Goal: Navigation & Orientation: Understand site structure

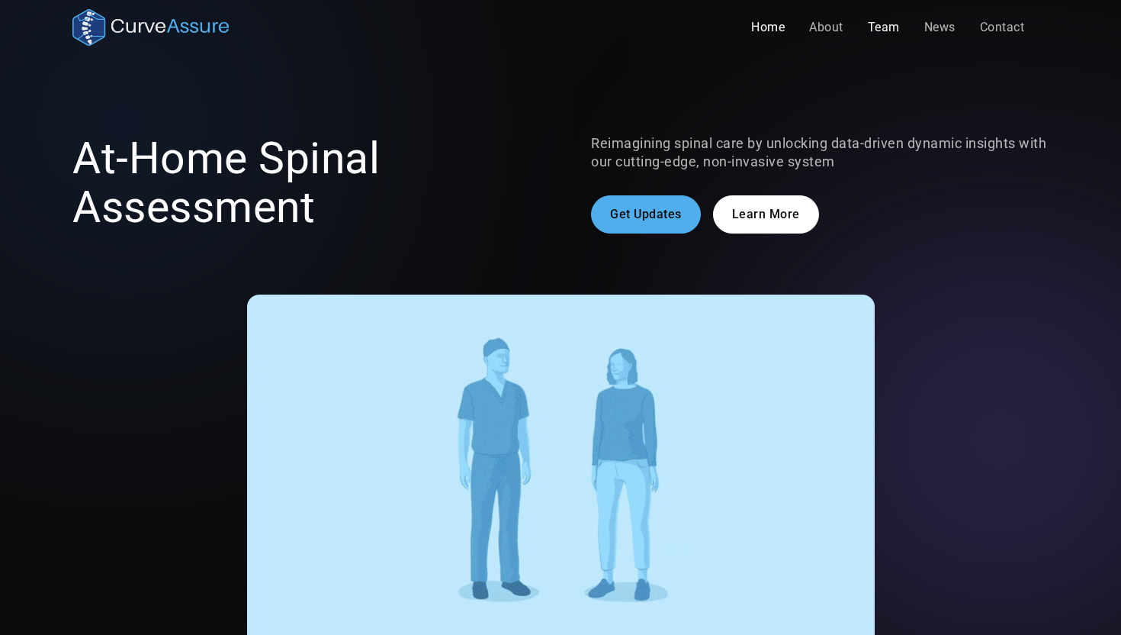
click at [879, 31] on link "Team" at bounding box center [884, 27] width 56 height 31
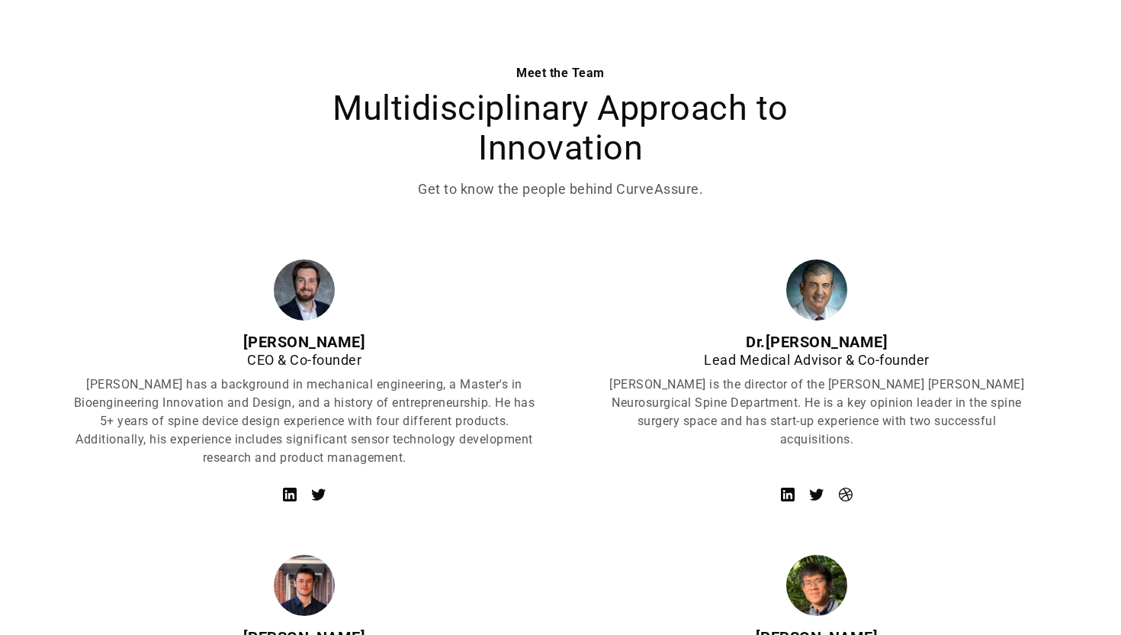
scroll to position [472, 0]
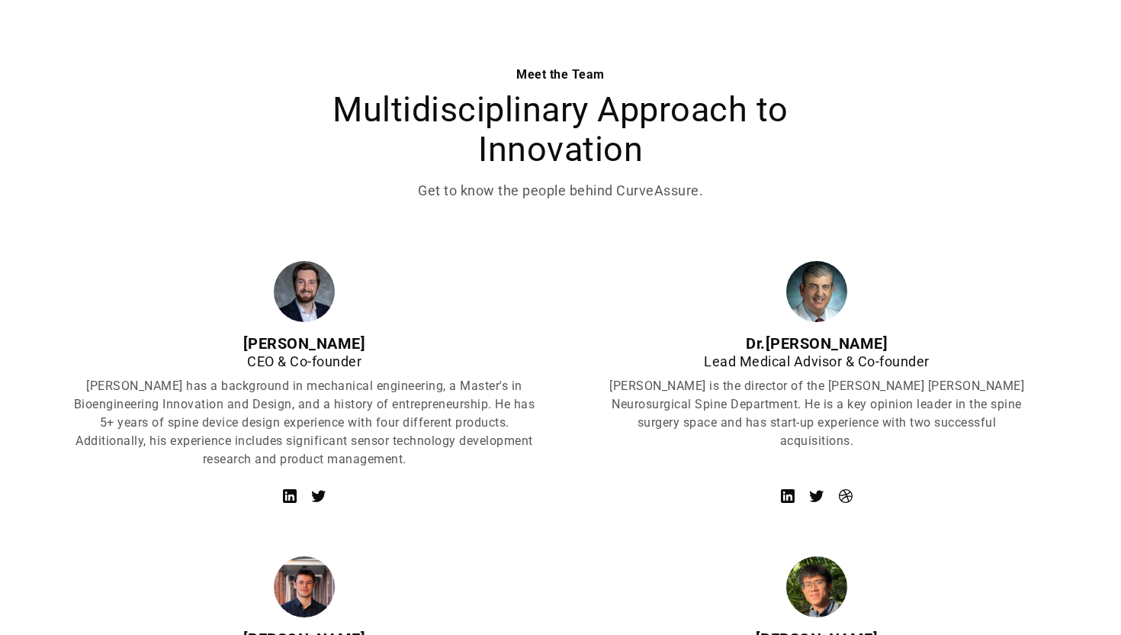
click at [292, 492] on icon at bounding box center [290, 496] width 14 height 14
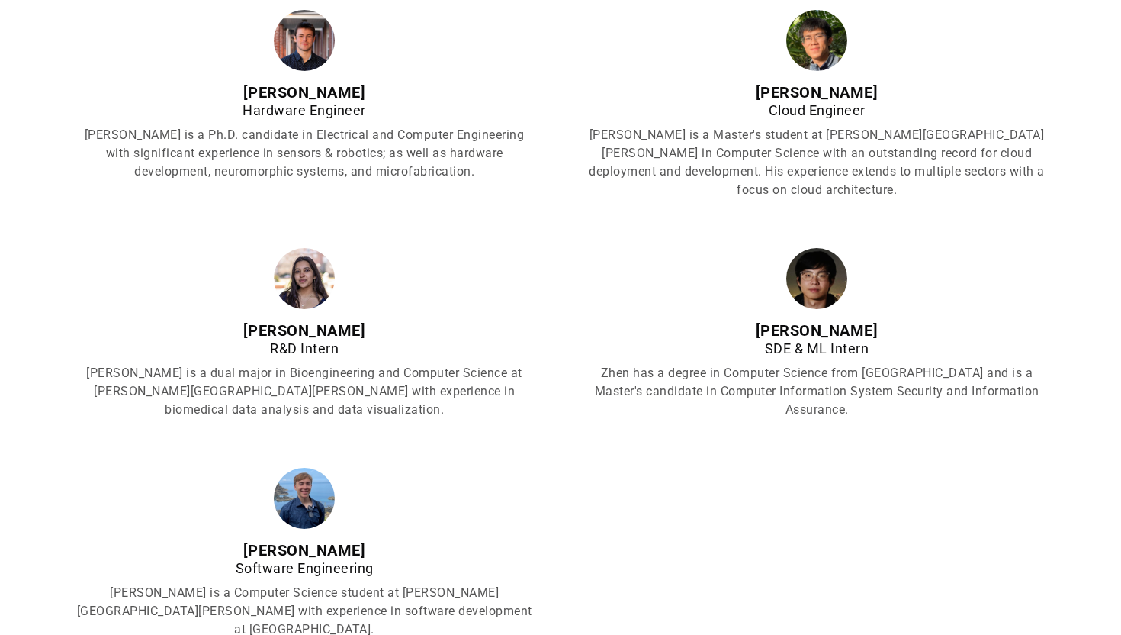
scroll to position [1061, 0]
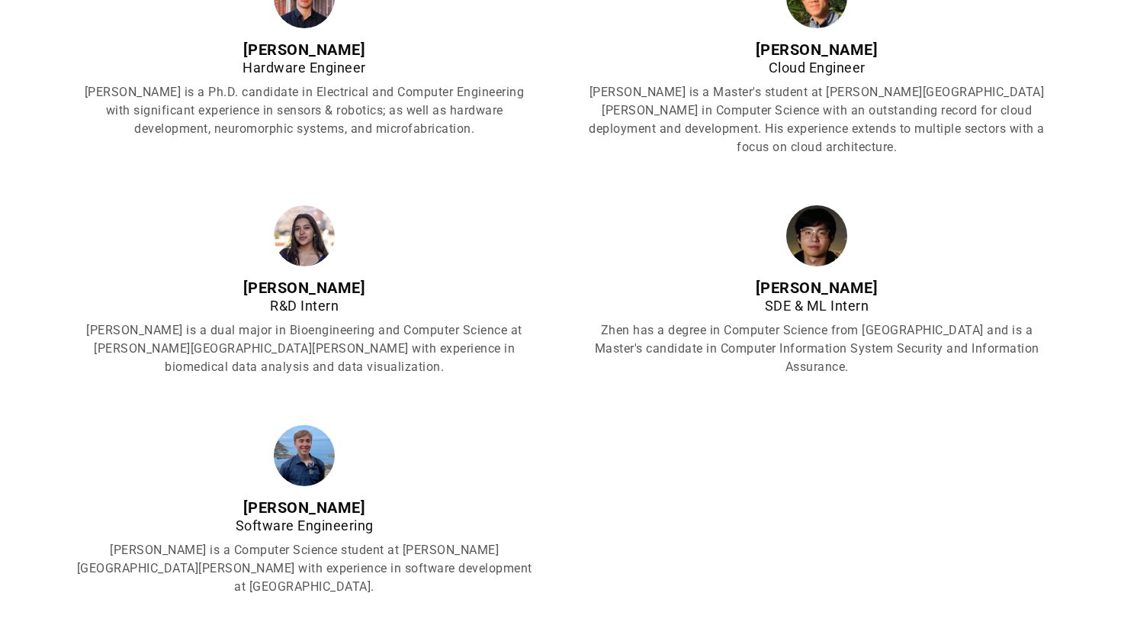
click at [312, 238] on img at bounding box center [304, 235] width 61 height 61
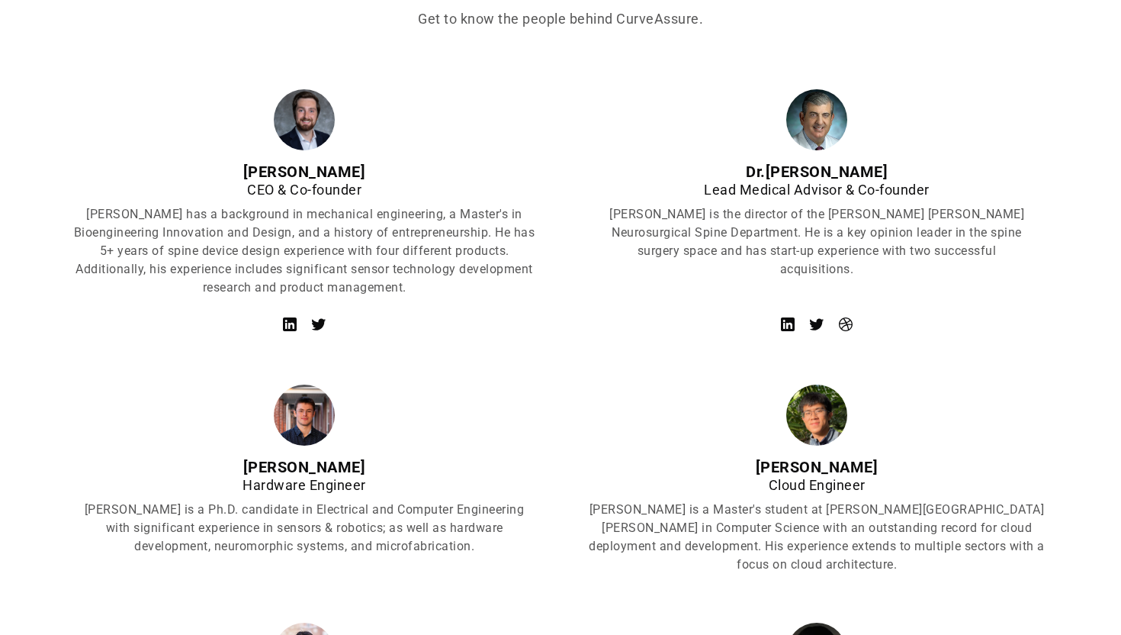
scroll to position [313, 0]
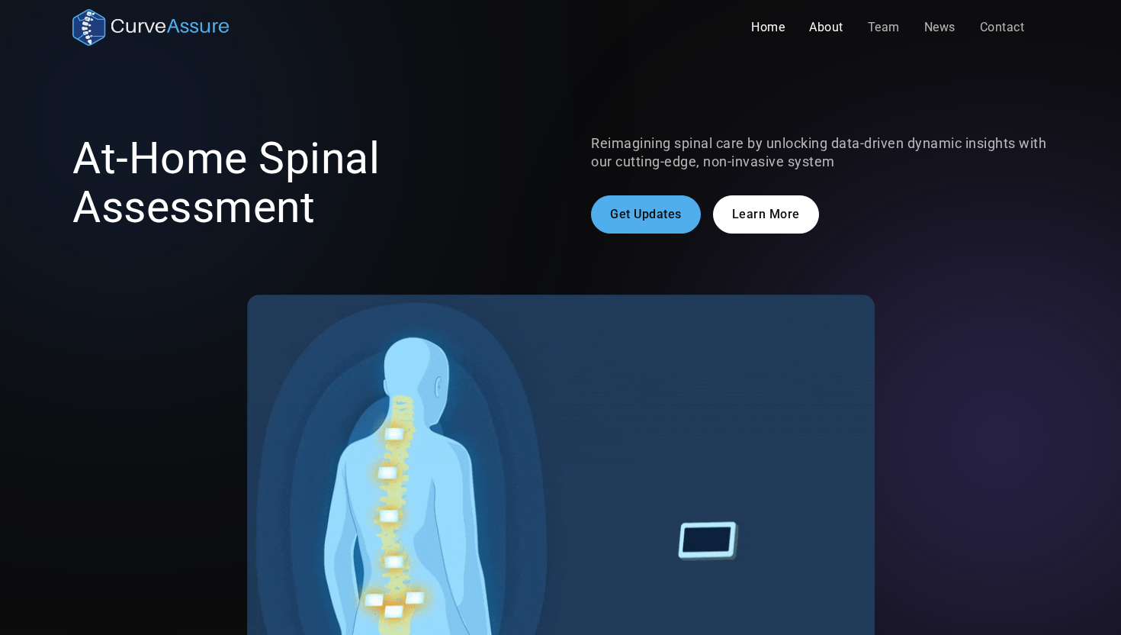
click at [829, 34] on link "About" at bounding box center [826, 27] width 59 height 31
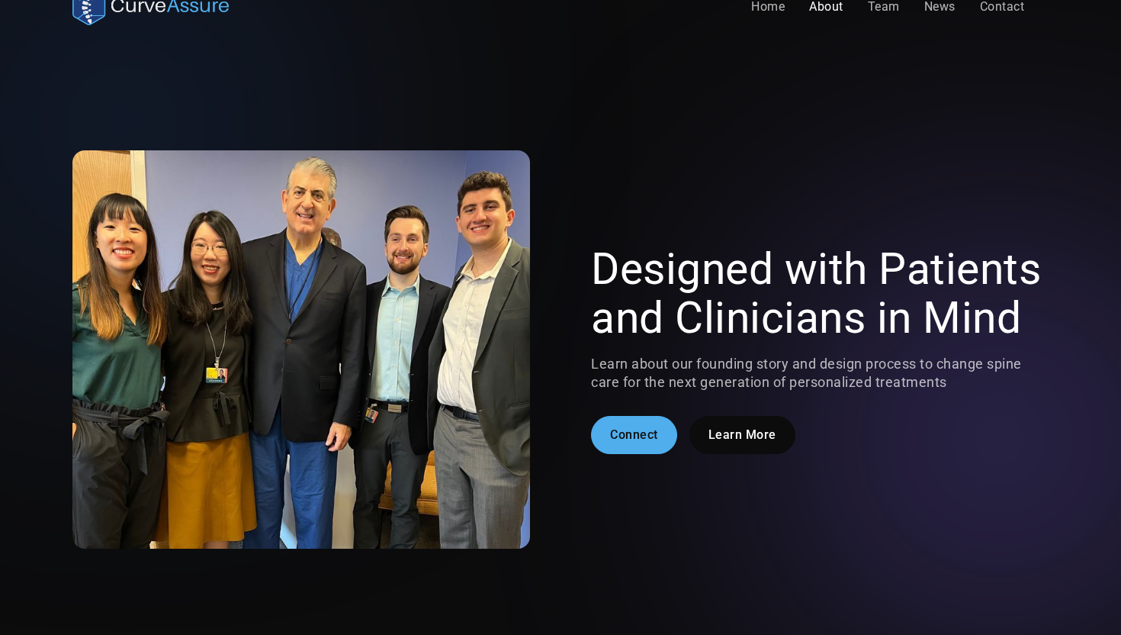
scroll to position [14, 0]
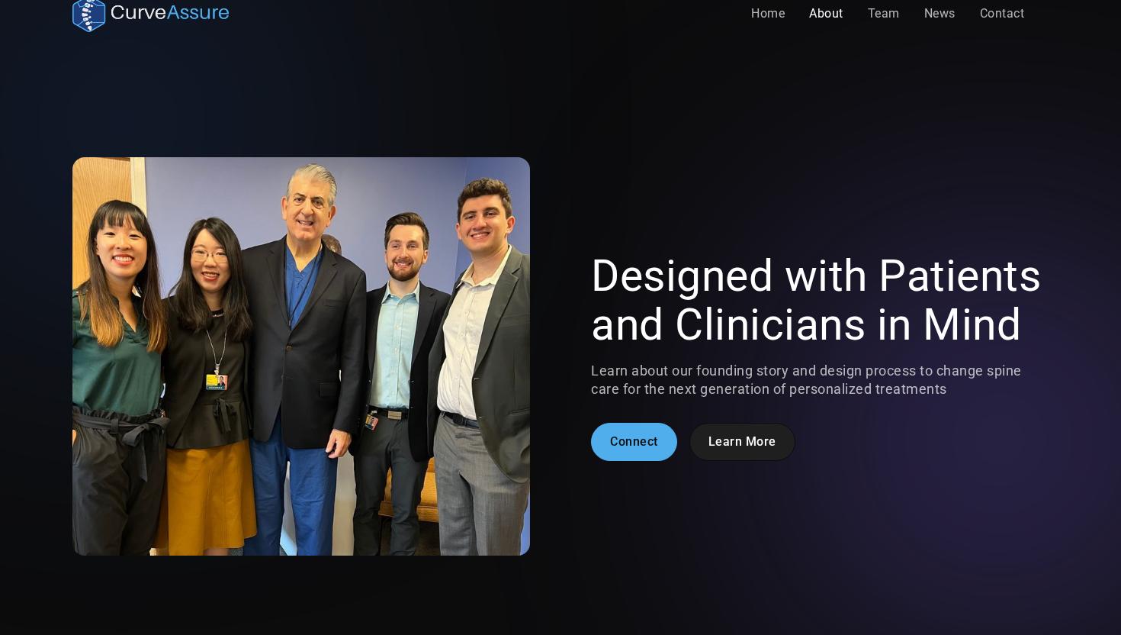
click at [754, 448] on link "Learn More" at bounding box center [742, 442] width 106 height 38
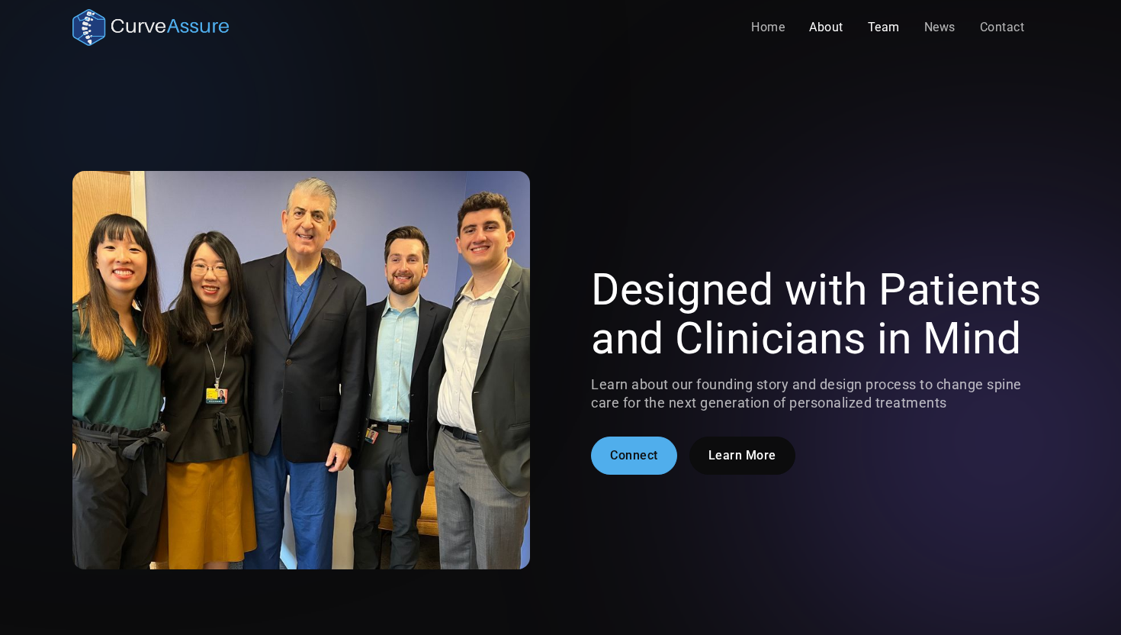
click at [895, 29] on link "Team" at bounding box center [884, 27] width 56 height 31
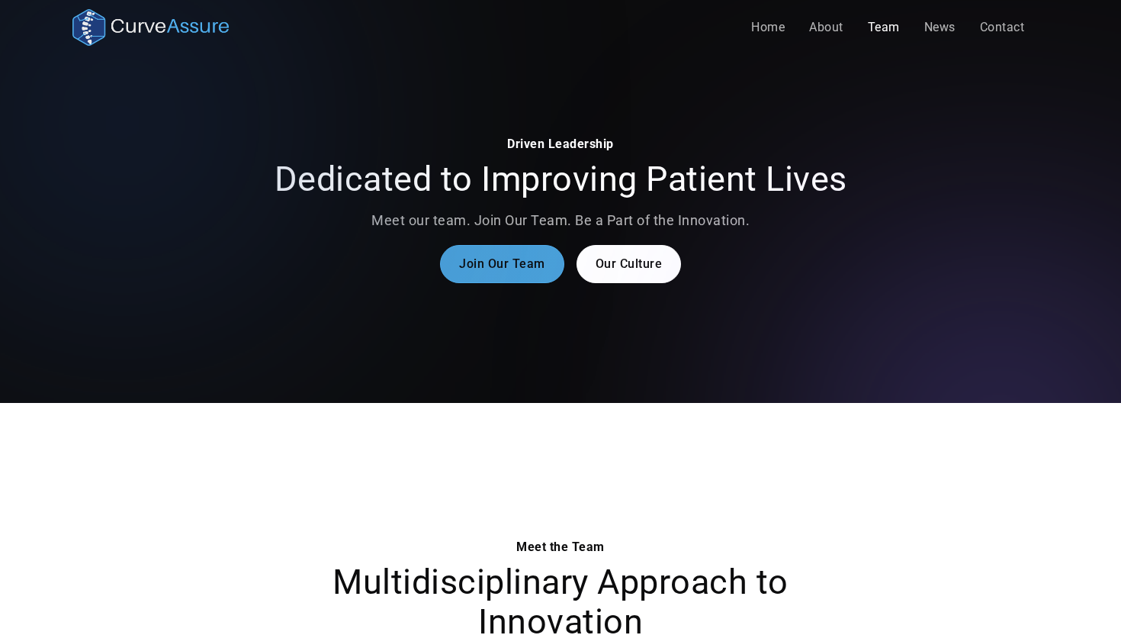
click at [529, 265] on link "Join Our Team" at bounding box center [502, 264] width 124 height 38
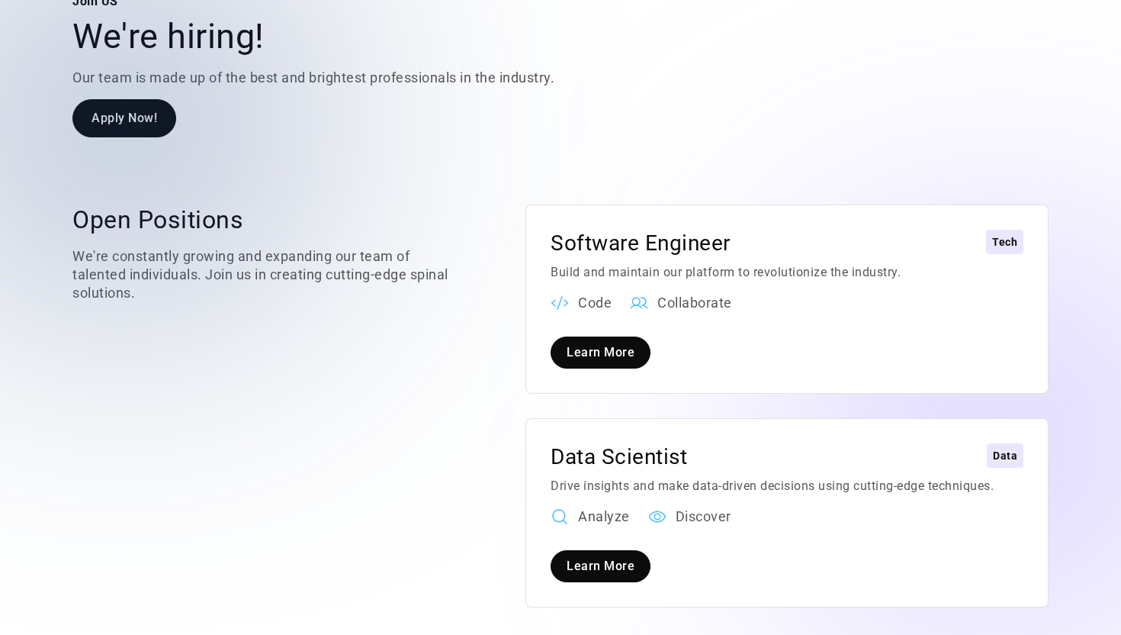
scroll to position [1793, 0]
click at [998, 233] on div "Tech" at bounding box center [1004, 242] width 25 height 18
click at [615, 337] on link "Learn More" at bounding box center [601, 353] width 100 height 32
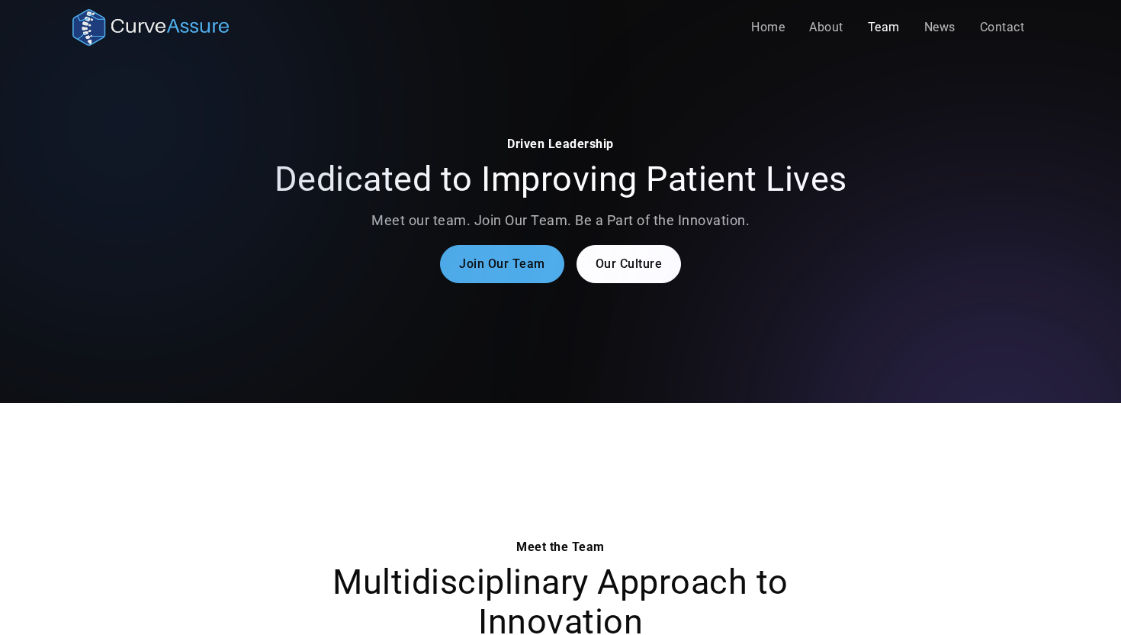
scroll to position [0, 0]
click at [771, 35] on link "Home" at bounding box center [768, 27] width 58 height 31
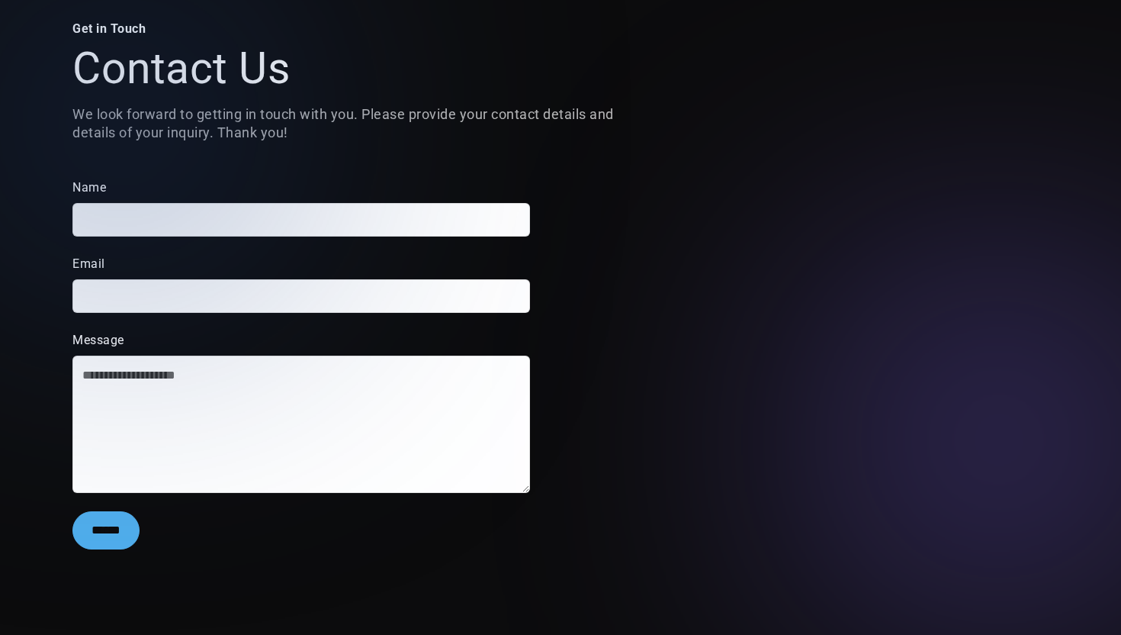
scroll to position [124, 0]
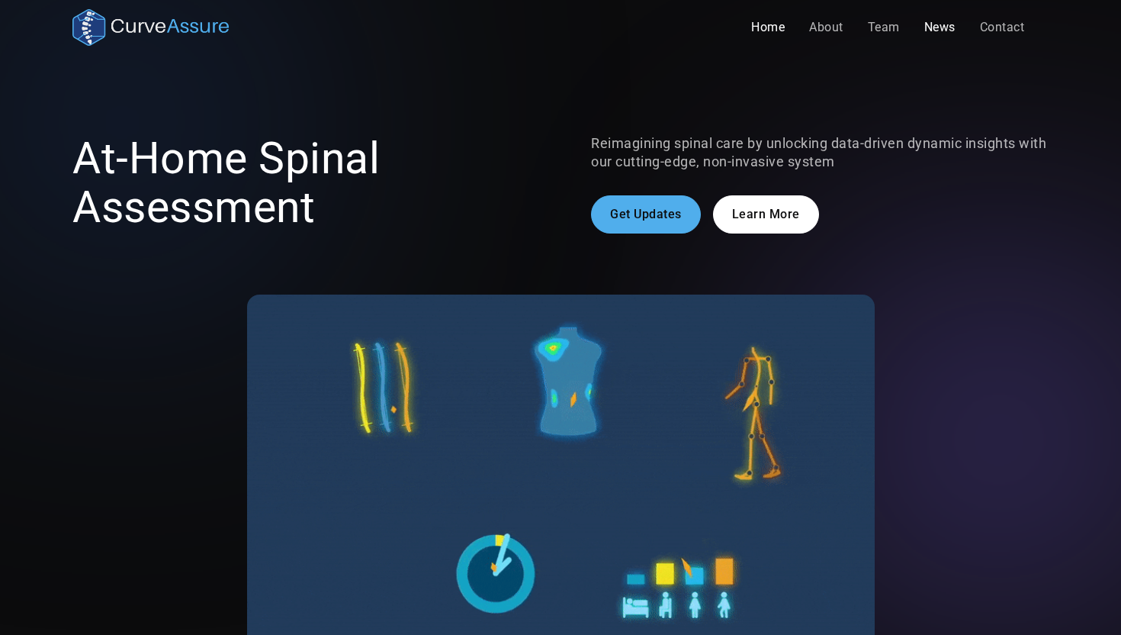
click at [940, 30] on link "News" at bounding box center [940, 27] width 56 height 31
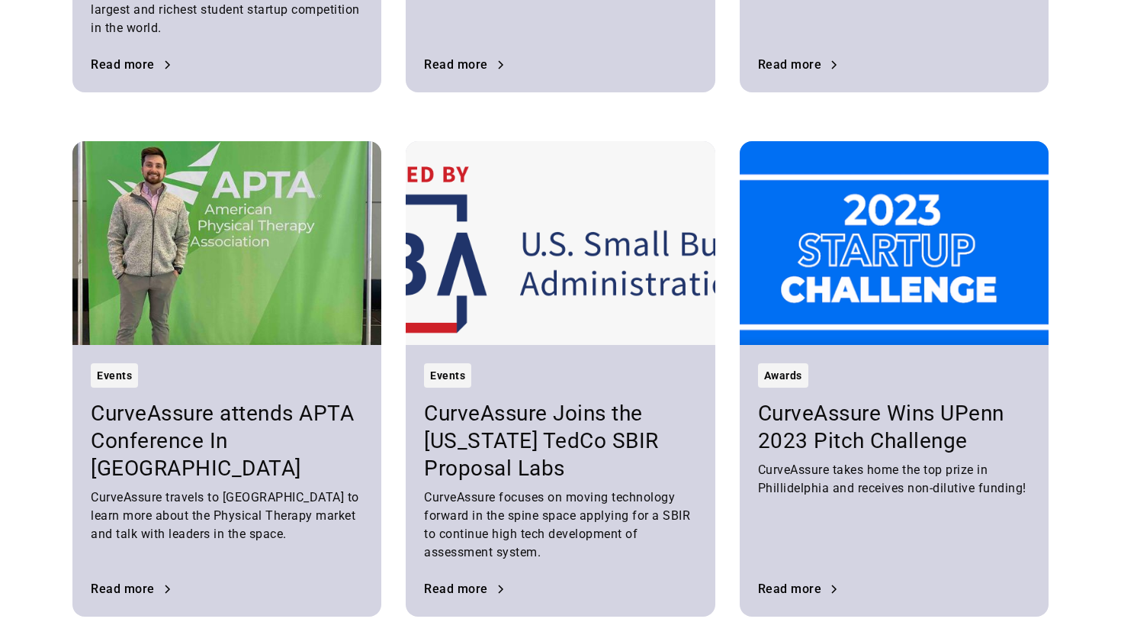
scroll to position [955, 0]
click at [837, 434] on h3 "CurveAssure Wins UPenn 2023 Pitch Challenge" at bounding box center [894, 427] width 272 height 55
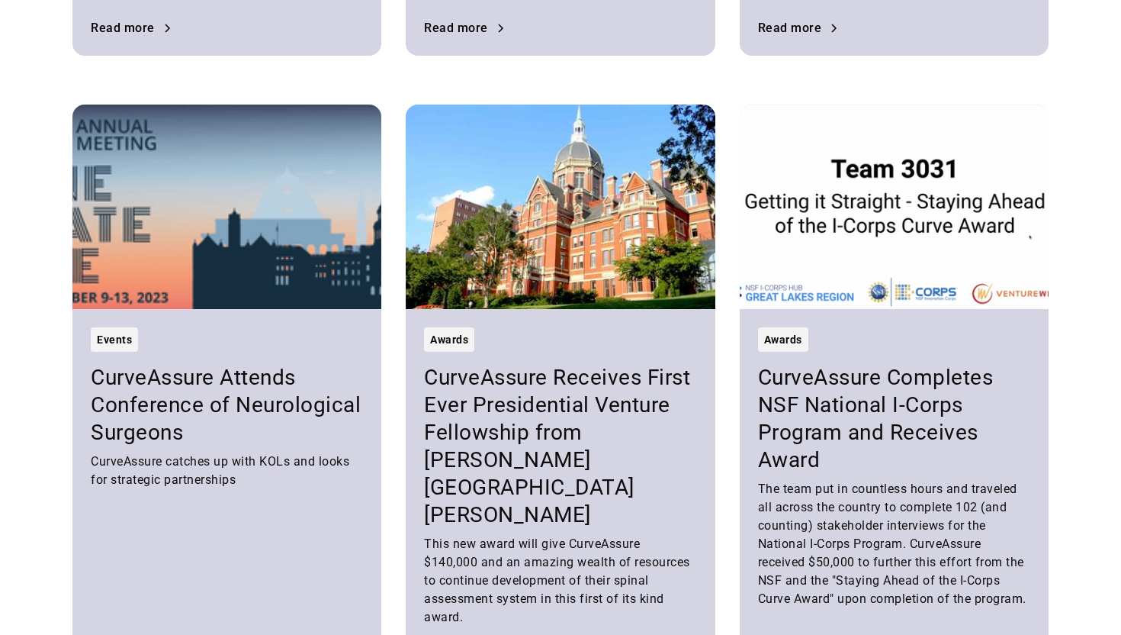
scroll to position [1434, 0]
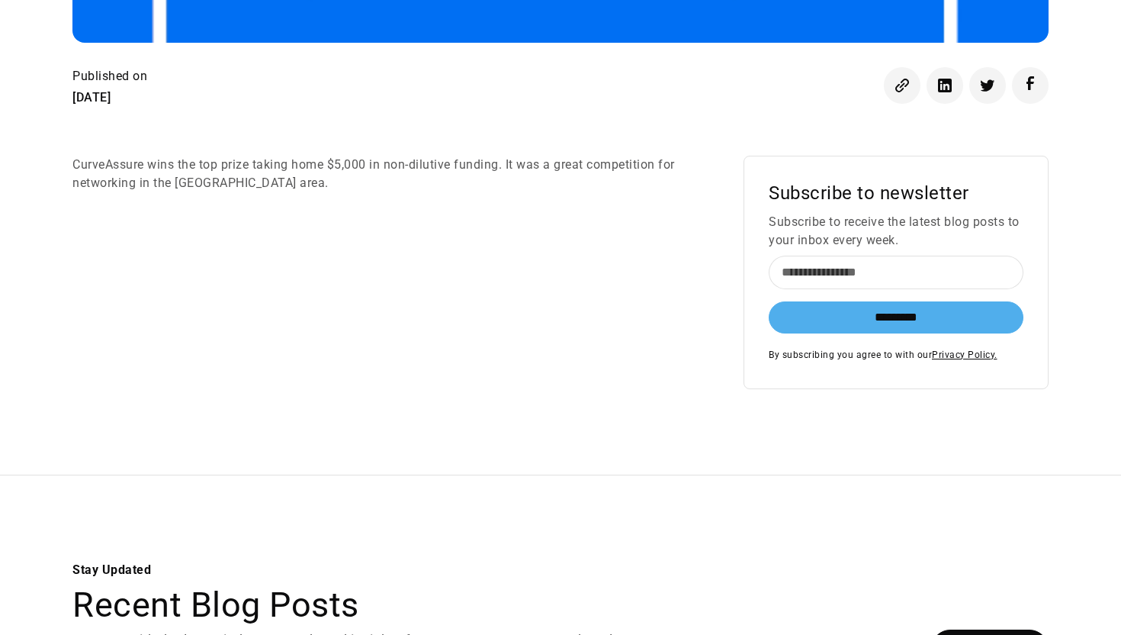
scroll to position [689, 0]
